Goal: Task Accomplishment & Management: Use online tool/utility

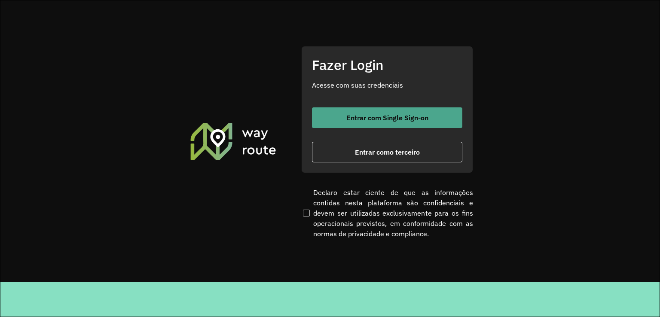
click at [367, 125] on button "Entrar com Single Sign-on" at bounding box center [387, 117] width 150 height 21
